Goal: Task Accomplishment & Management: Complete application form

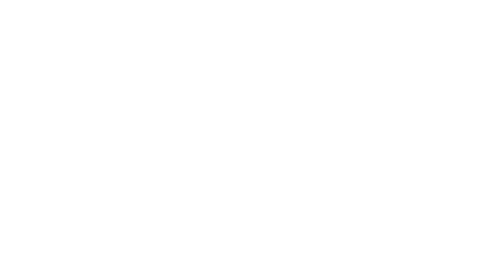
select select "MY"
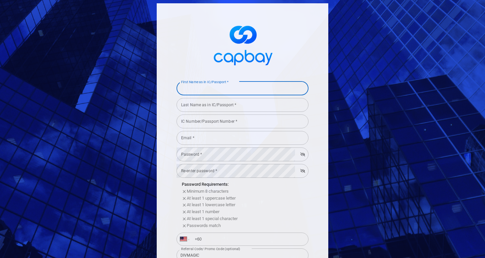
click at [228, 92] on input "First Name as in IC/Passport *" at bounding box center [243, 89] width 132 height 14
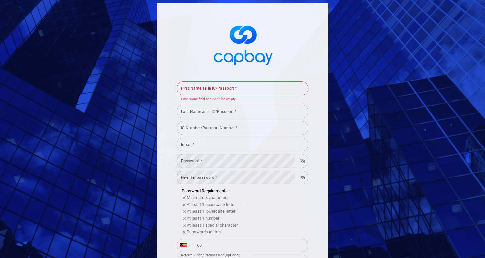
click at [160, 151] on div "First Name as in IC/Passport * First Name as in IC/Passport * First Name field …" at bounding box center [243, 185] width 172 height 365
click at [198, 83] on div "First Name as in IC/Passport * First Name as in IC/Passport * First Name field …" at bounding box center [243, 91] width 132 height 21
type input "[PERSON_NAME]"
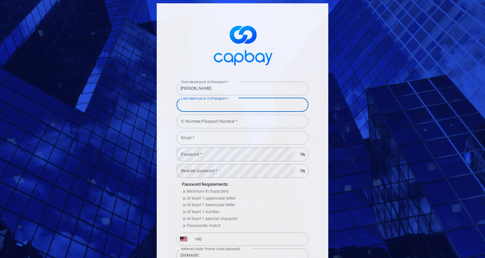
click at [206, 107] on input "Last Name as in IC/Passport *" at bounding box center [243, 105] width 132 height 14
type input "[PERSON_NAME]"
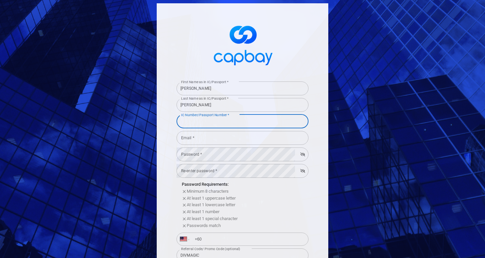
click at [209, 119] on input "IC Number/Passport Number *" at bounding box center [243, 122] width 132 height 14
type input "970125146159"
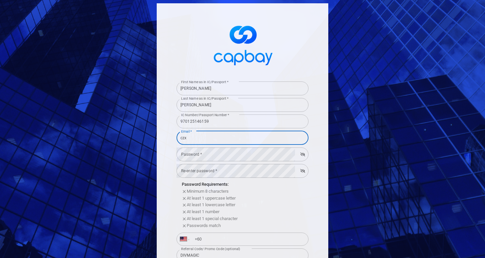
type input "[EMAIL_ADDRESS][DOMAIN_NAME]"
